Goal: Information Seeking & Learning: Learn about a topic

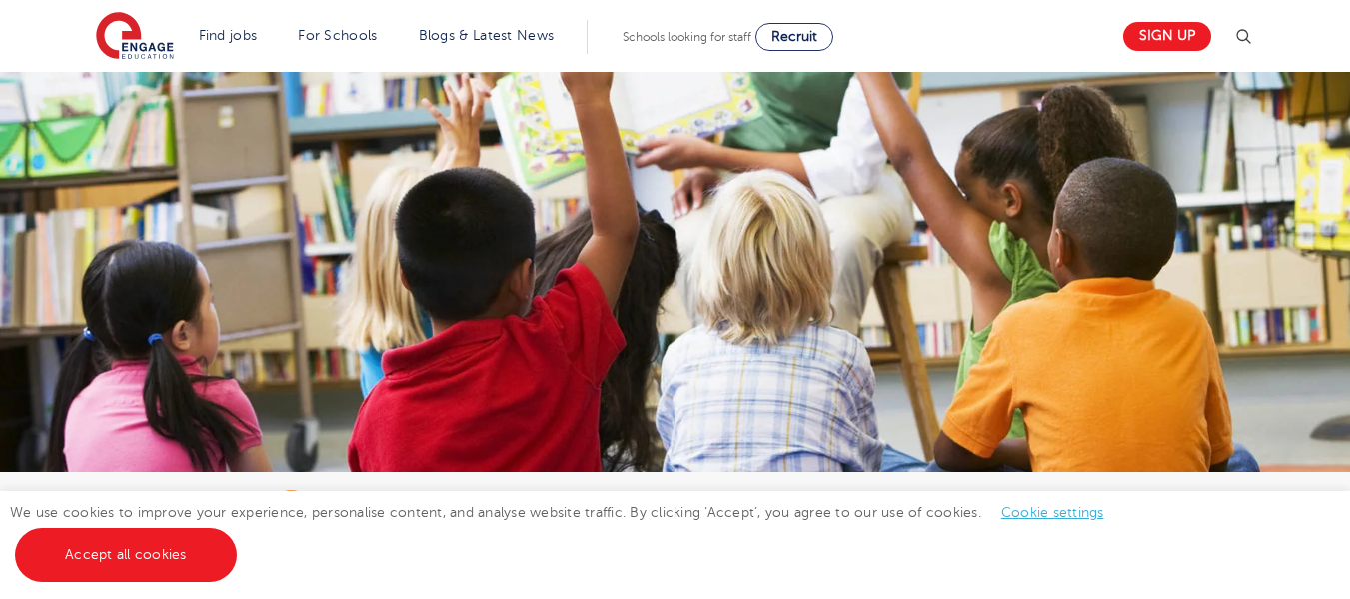
click at [735, 313] on img at bounding box center [675, 327] width 1350 height 510
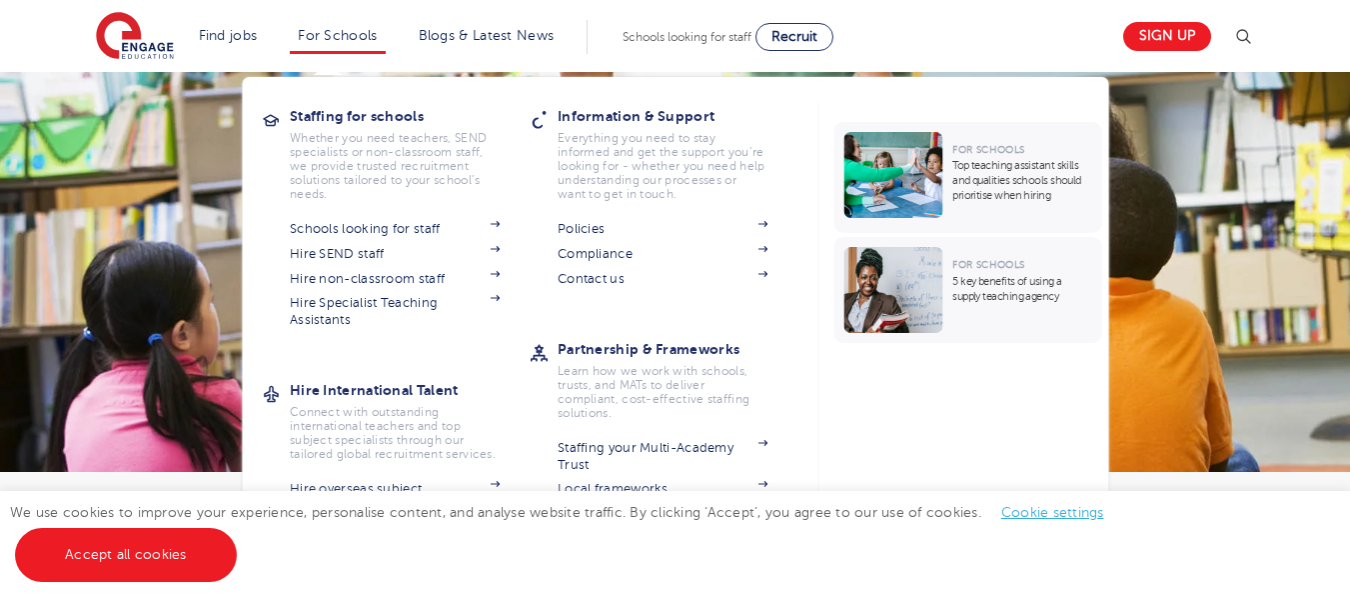
click at [370, 44] on li "For Schools Staffing for schools Whether you need teachers, SEND specialists or…" at bounding box center [337, 37] width 95 height 34
